Goal: Task Accomplishment & Management: Complete application form

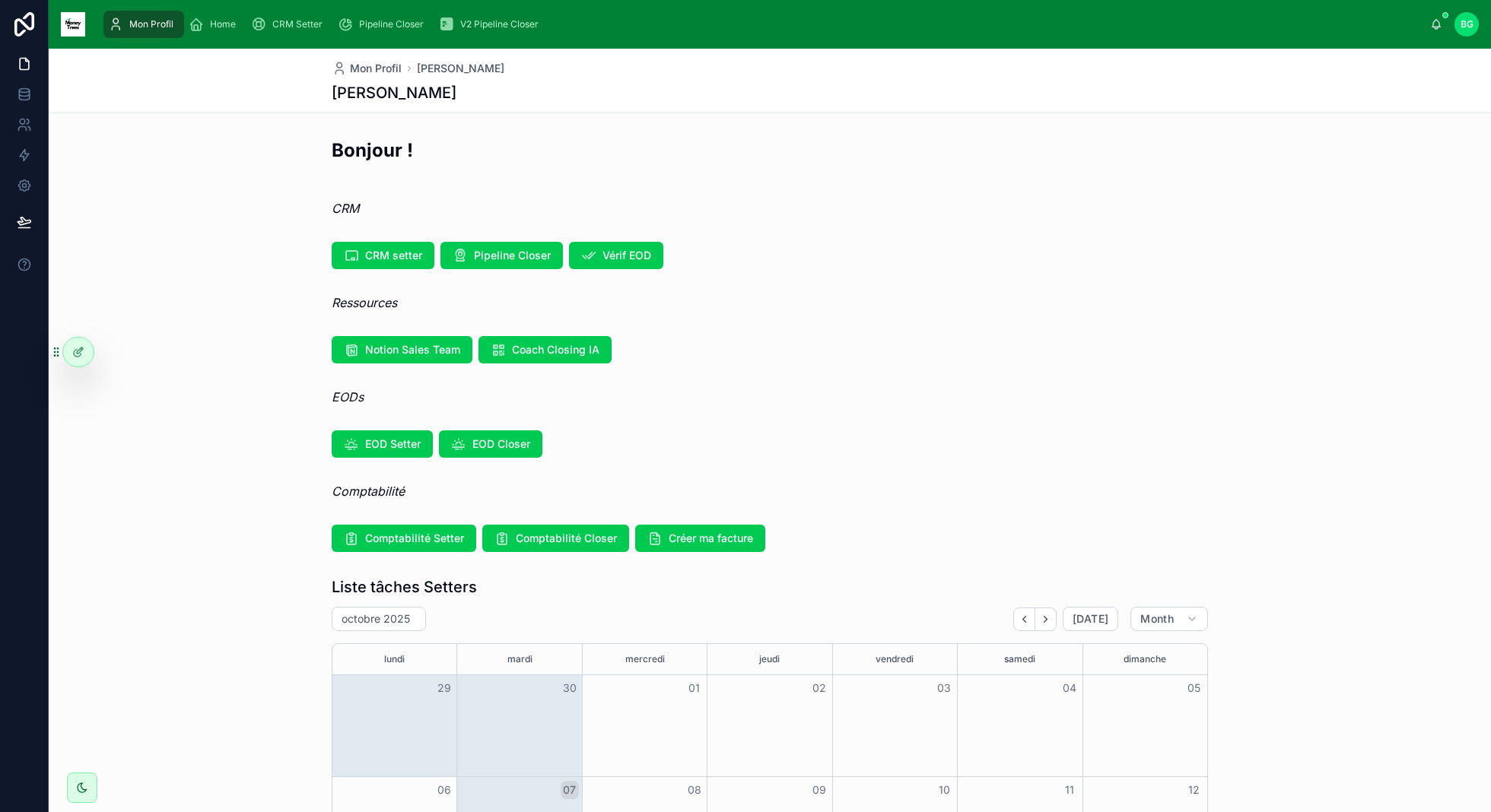
click at [626, 257] on span "Vérif EOD" at bounding box center [627, 256] width 49 height 15
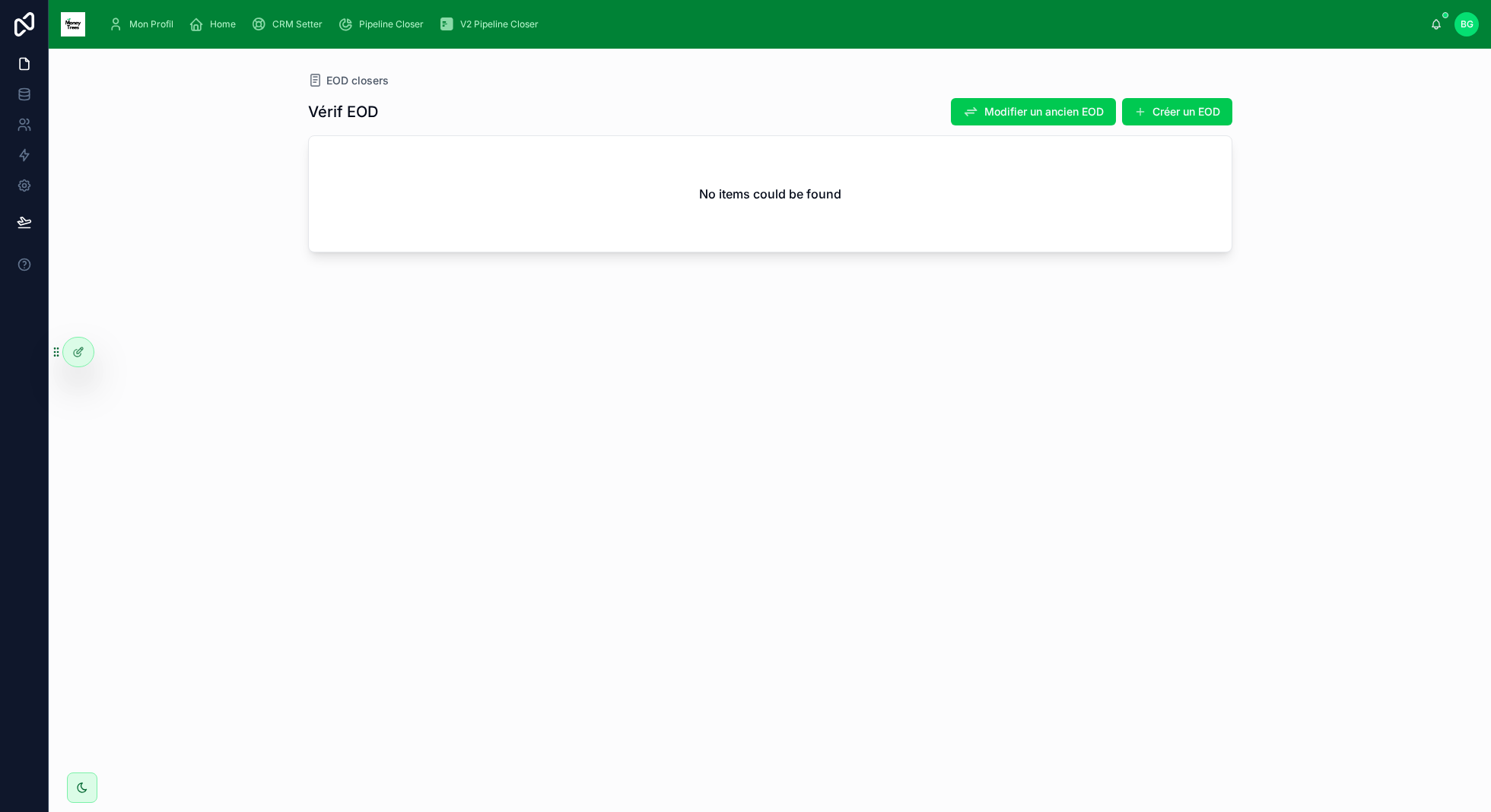
click at [1146, 112] on button "Créer un EOD" at bounding box center [1177, 112] width 110 height 27
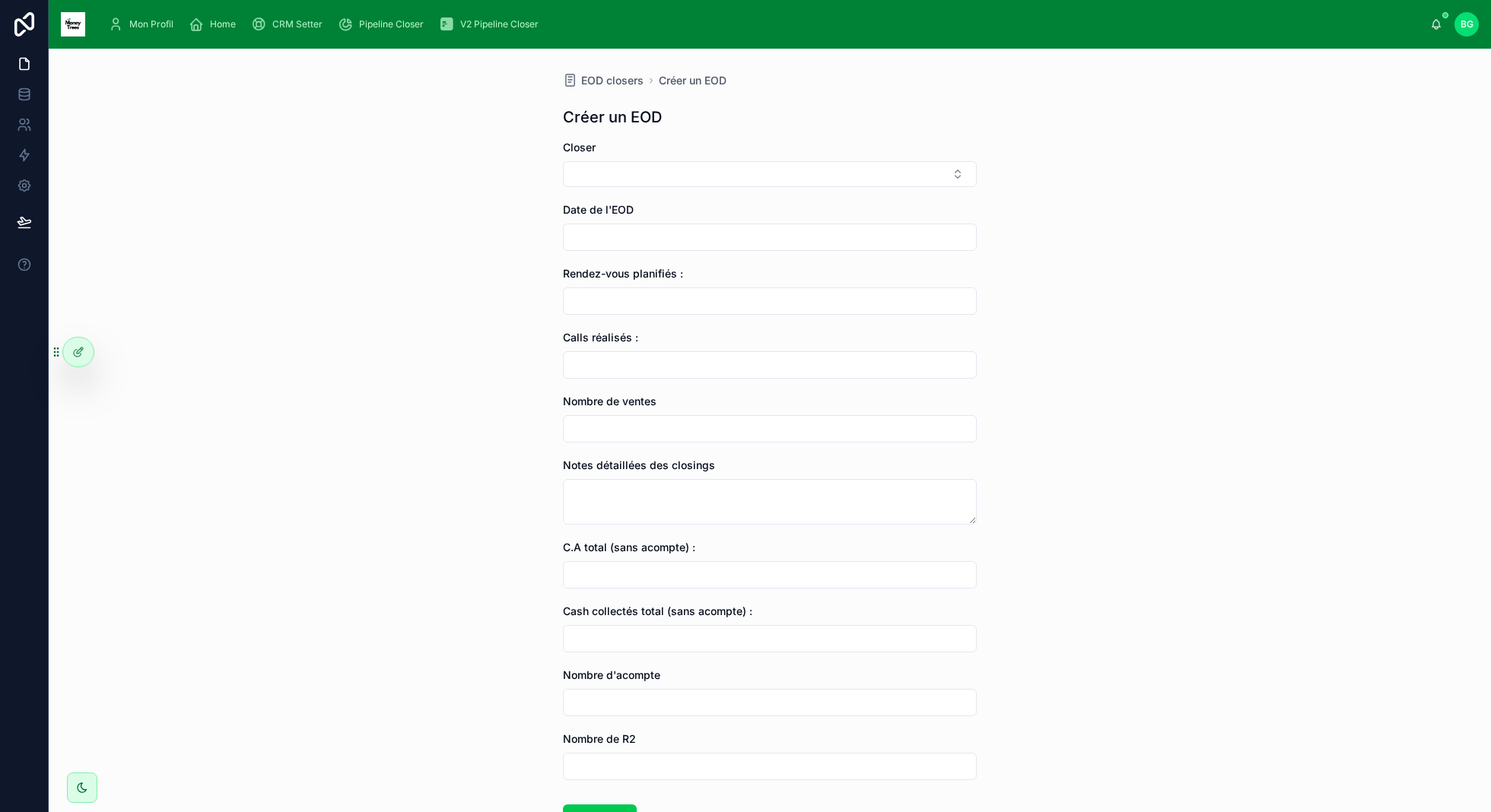
click at [794, 167] on button "Select Button" at bounding box center [770, 174] width 414 height 26
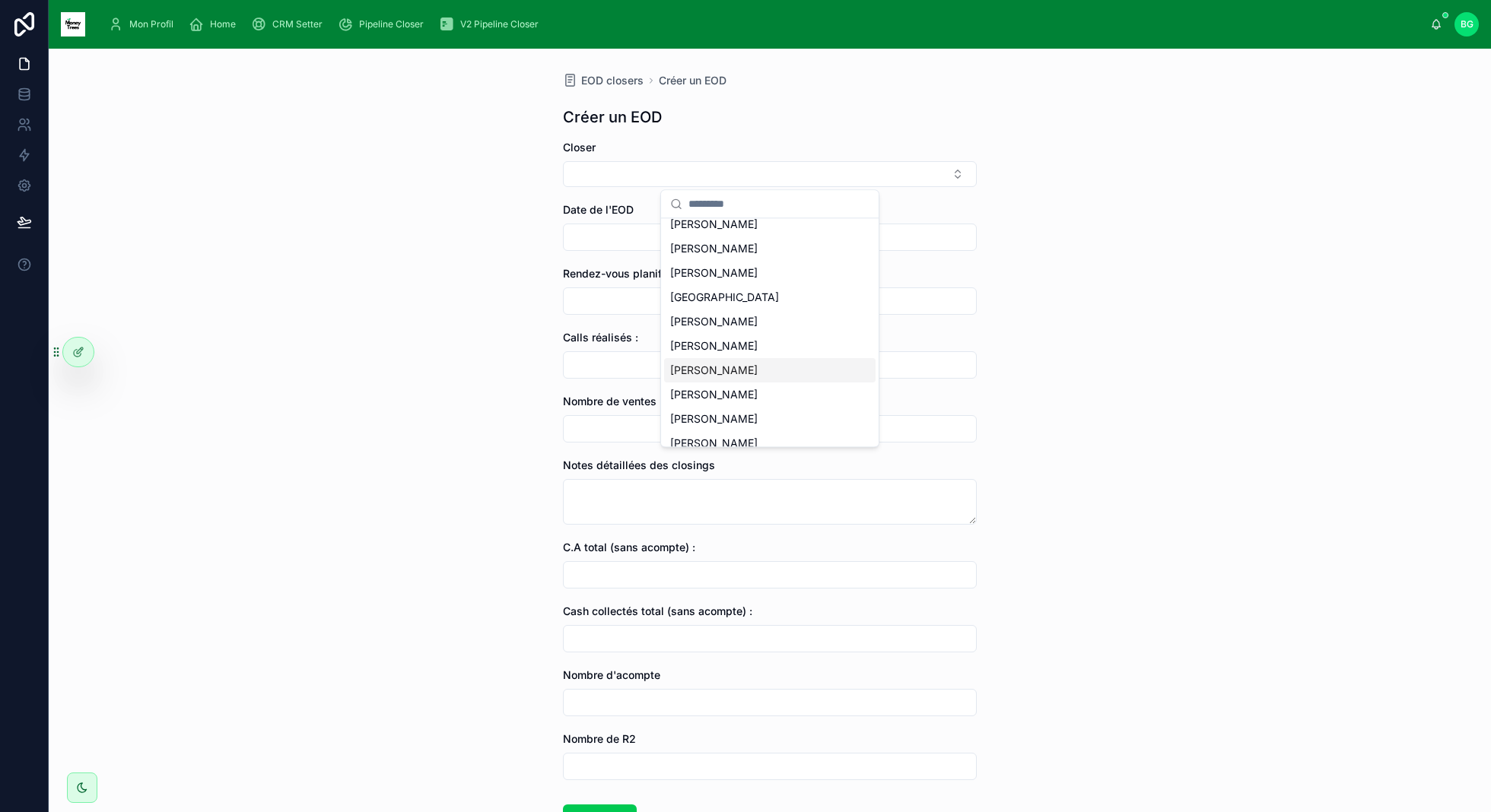
scroll to position [45, 0]
click at [293, 391] on div "EOD closers Créer un EOD Créer un EOD Closer Date de l'EOD Rendez-vous planifié…" at bounding box center [769, 430] width 1442 height 763
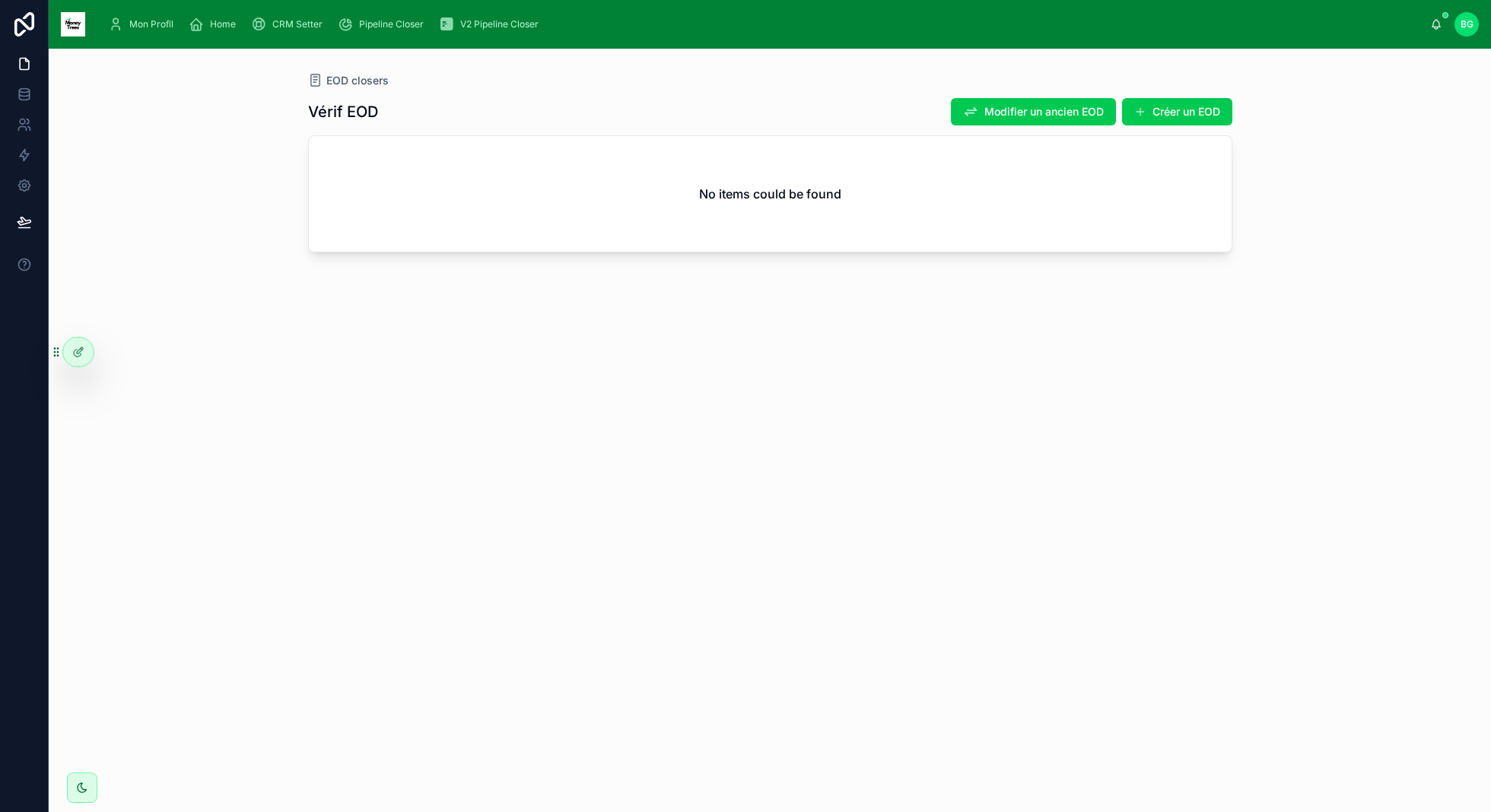
click at [1164, 113] on button "Créer un EOD" at bounding box center [1177, 112] width 110 height 27
click at [1027, 113] on span "Modifier un ancien EOD" at bounding box center [1044, 112] width 120 height 15
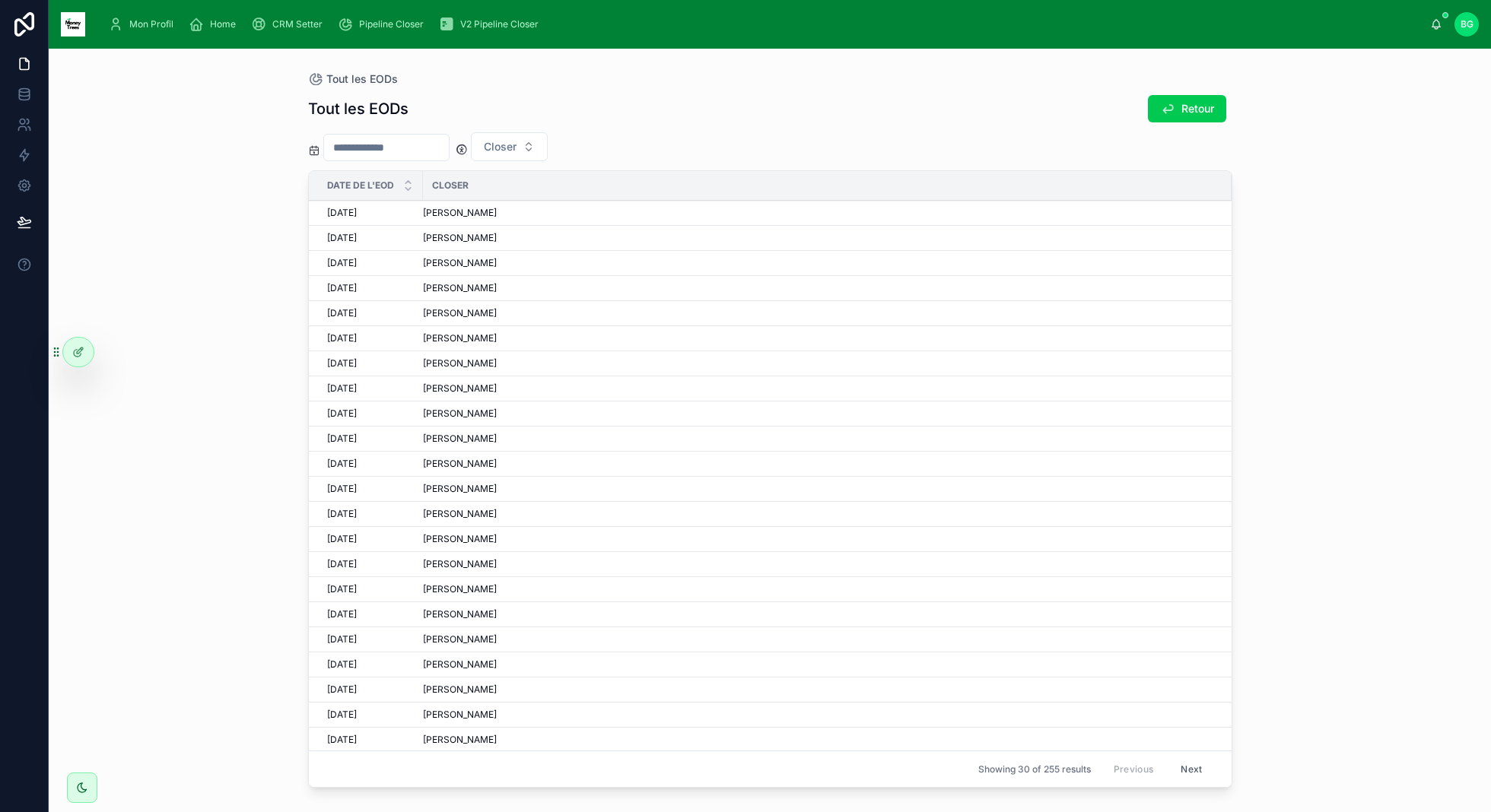
click at [1202, 105] on span "Retour" at bounding box center [1197, 108] width 32 height 15
